Goal: Information Seeking & Learning: Stay updated

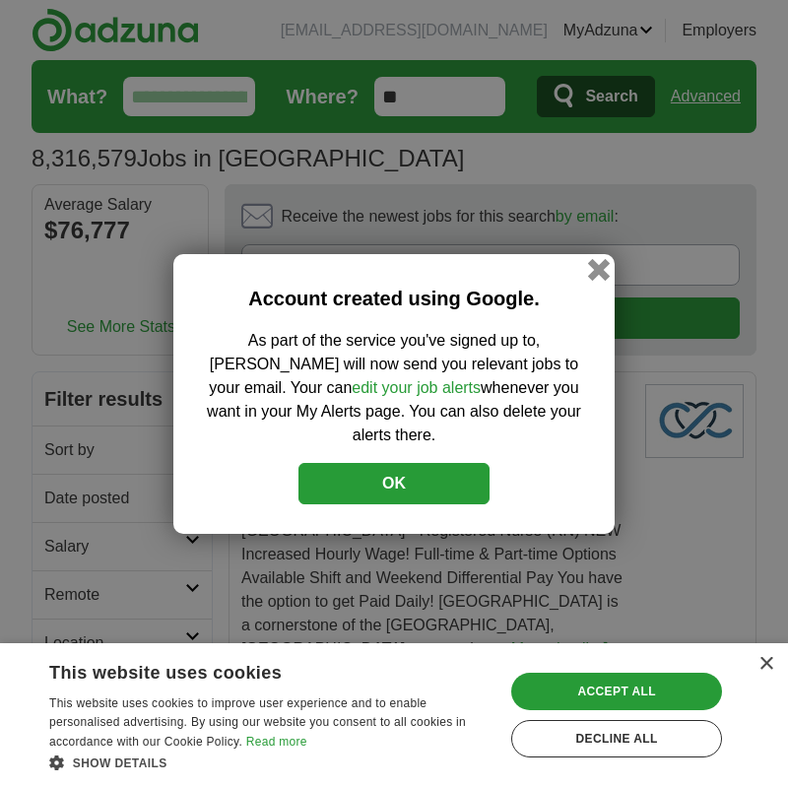
click at [601, 280] on button "button" at bounding box center [599, 269] width 22 height 22
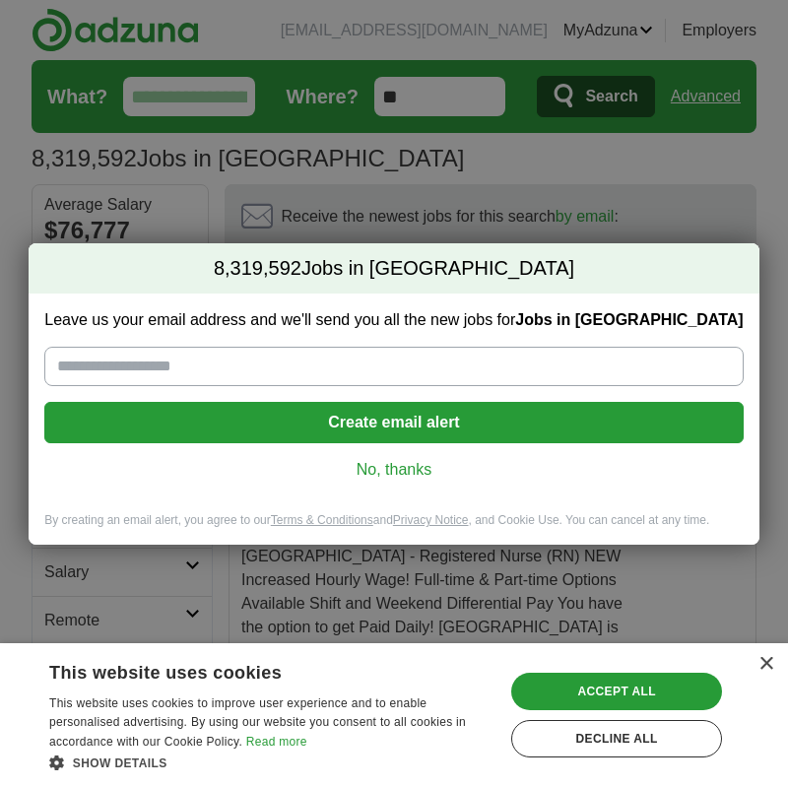
click at [389, 469] on link "No, thanks" at bounding box center [393, 470] width 667 height 22
